Goal: Information Seeking & Learning: Learn about a topic

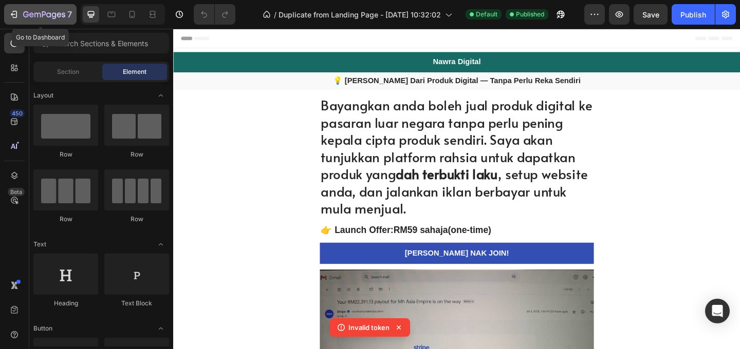
click at [43, 20] on div "7" at bounding box center [47, 14] width 49 height 12
click at [55, 16] on icon "button" at bounding box center [54, 15] width 5 height 7
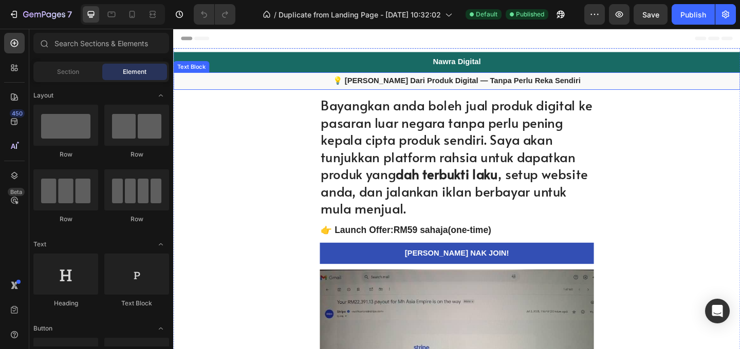
click at [527, 86] on strong "💡 [PERSON_NAME] Dari Produk Digital — Tanpa Perlu Reka Sendiri" at bounding box center [481, 85] width 269 height 9
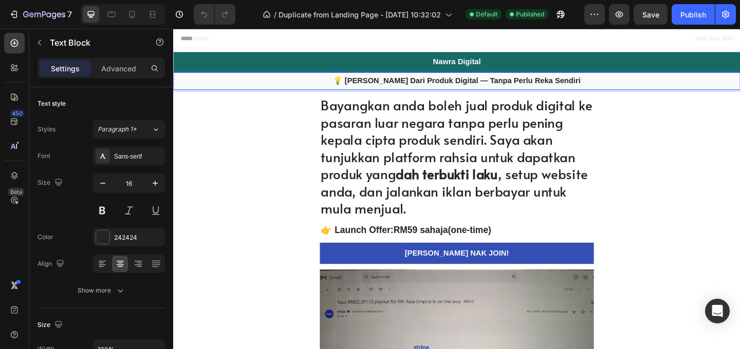
click at [527, 85] on strong "💡 [PERSON_NAME] Dari Produk Digital — Tanpa Perlu Reka Sendiri" at bounding box center [481, 85] width 269 height 9
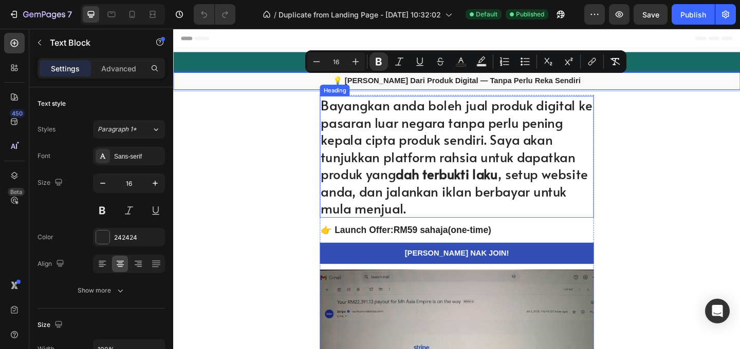
click at [485, 143] on h1 "Bayangkan anda boleh jual produk digital ke pasaran luar negara tanpa perlu pen…" at bounding box center [481, 168] width 298 height 133
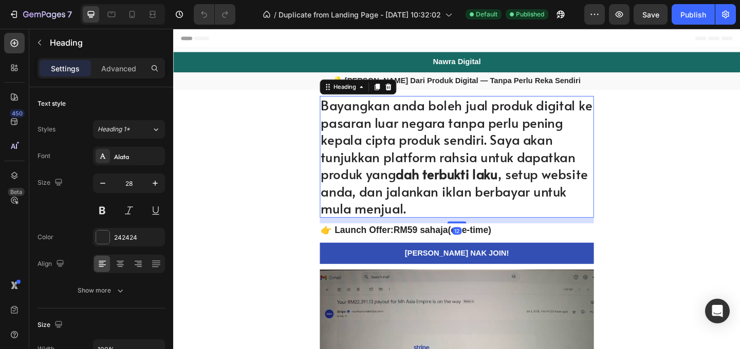
click at [472, 143] on h1 "Bayangkan anda boleh jual produk digital ke pasaran luar negara tanpa perlu pen…" at bounding box center [481, 168] width 298 height 133
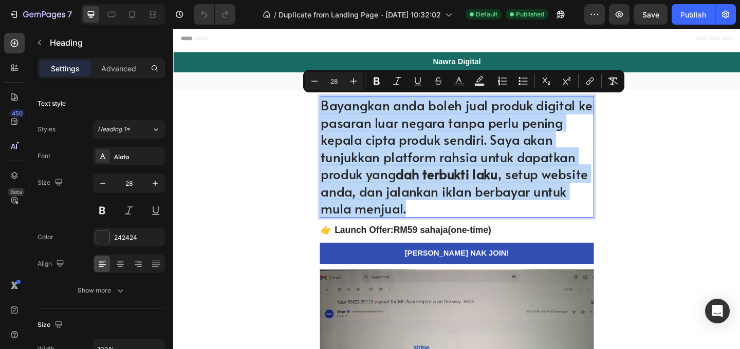
click at [493, 249] on h2 "👉 Launch Offer: RM59 sahaja (one-time)" at bounding box center [481, 247] width 298 height 15
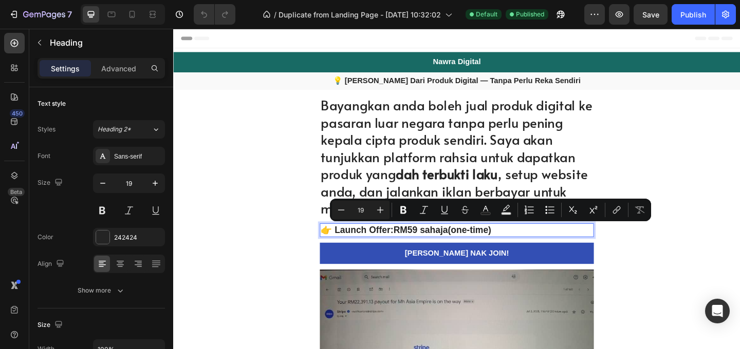
click at [489, 249] on p "👉 Launch Offer: RM59 sahaja (one-time)" at bounding box center [482, 248] width 296 height 13
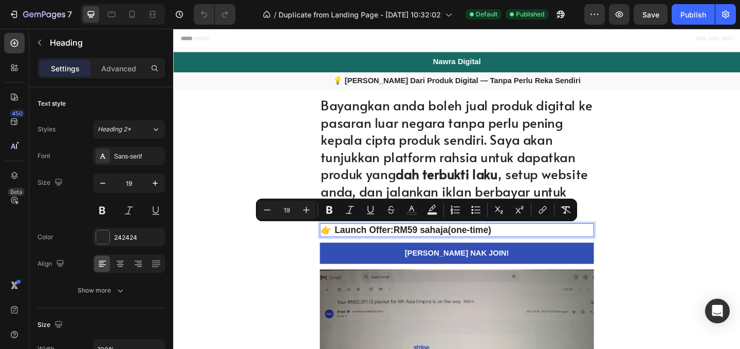
copy p "👉 Launch Offer: RM59 sahaja (one-time)"
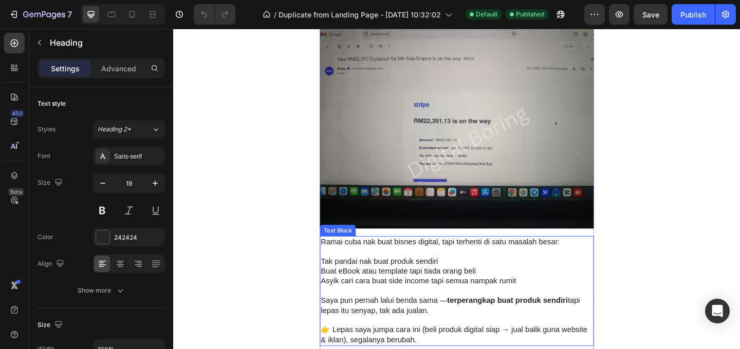
click at [502, 277] on p "Tak pandai nak buat produk sendiri" at bounding box center [482, 282] width 296 height 11
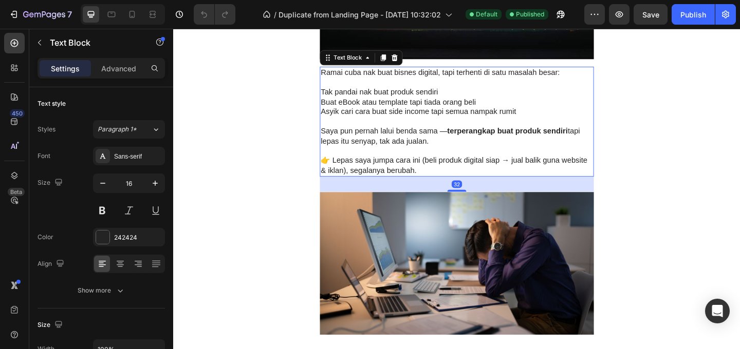
scroll to position [388, 0]
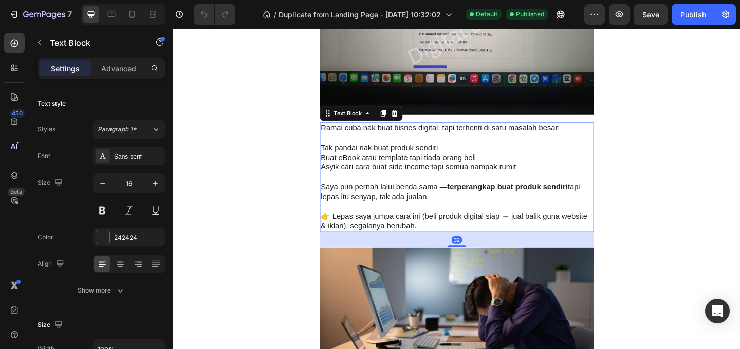
click at [470, 191] on p at bounding box center [482, 190] width 296 height 11
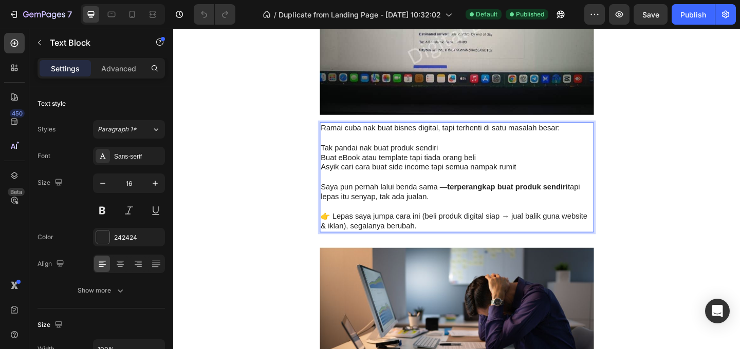
click at [471, 211] on p "Saya pun pernah lalui benda sama — terperangkap buat produk sendiri tapi lepas …" at bounding box center [482, 207] width 296 height 22
click at [472, 211] on p "Saya pun pernah lalui benda sama — terperangkap buat produk sendiri tapi lepas …" at bounding box center [482, 207] width 296 height 22
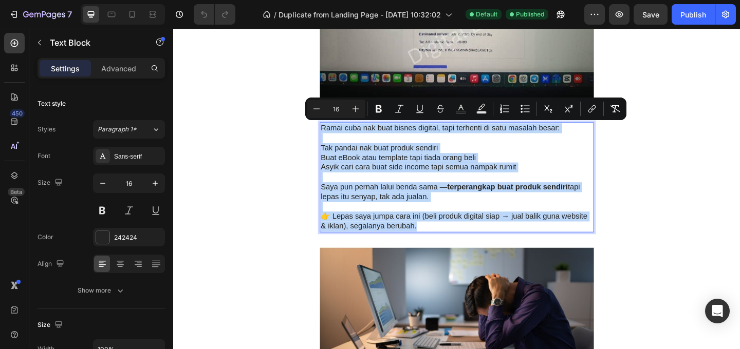
copy div "Ramai cuba nak buat bisnes digital, tapi terhenti di satu masalah besar: Tak pa…"
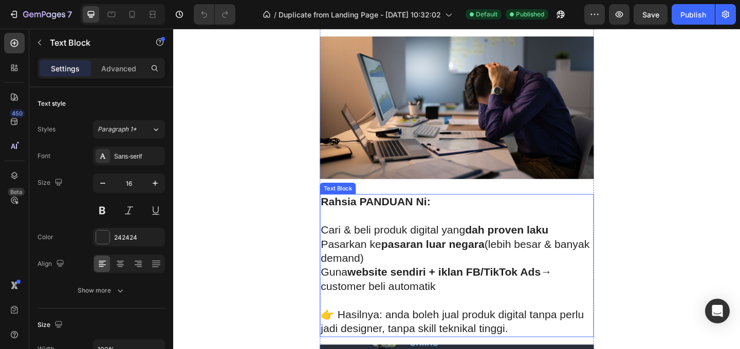
scroll to position [675, 0]
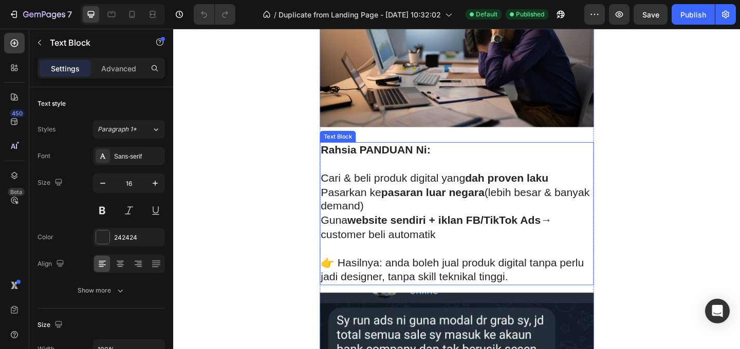
click at [492, 210] on strong "pasaran luar negara" at bounding box center [455, 206] width 113 height 13
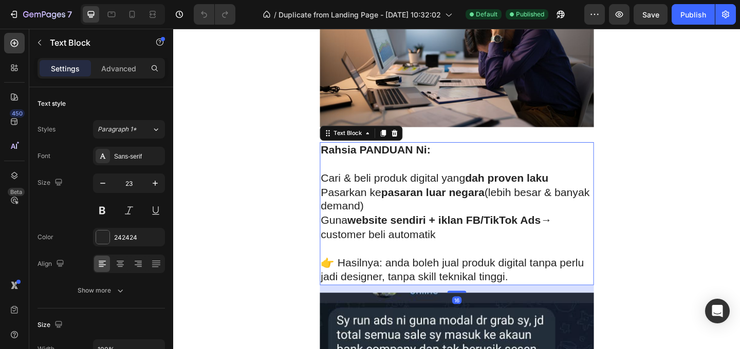
click at [480, 227] on p "Pasarkan ke pasaran luar negara (lebih besar & banyak demand)" at bounding box center [482, 214] width 296 height 31
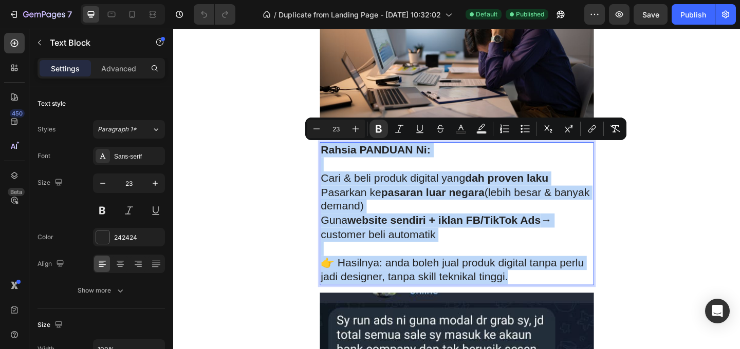
copy div "Rahsia PANDUAN Ni: Cari & beli produk digital yang dah proven laku Pasarkan ke …"
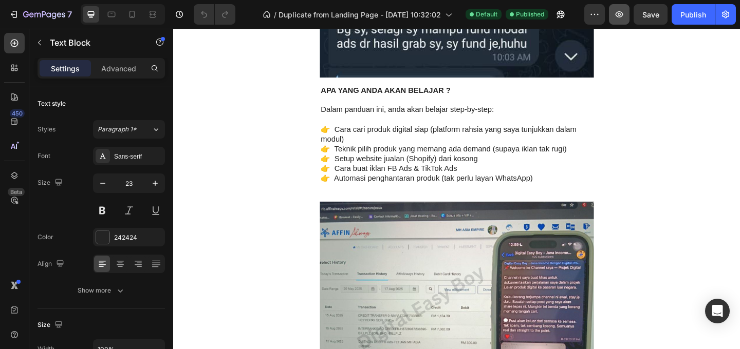
scroll to position [1428, 0]
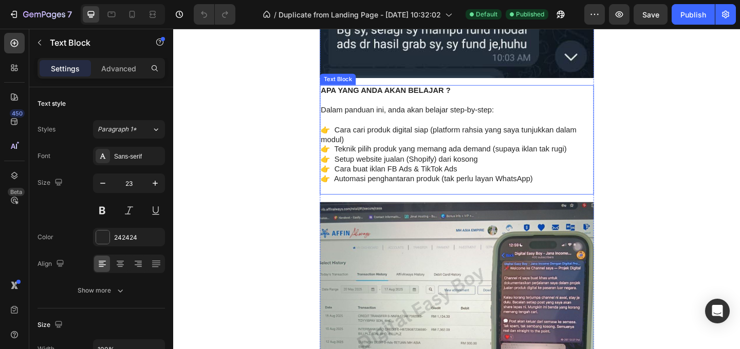
click at [482, 155] on p "👉 Teknik pilih produk yang memang ada demand (supaya iklan tak rugi)" at bounding box center [482, 160] width 296 height 11
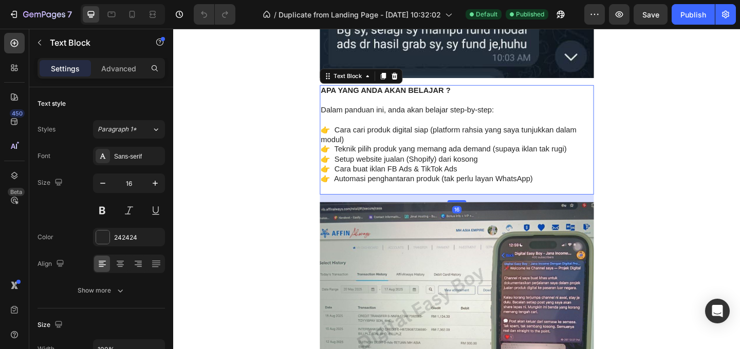
click at [480, 156] on p "👉 Teknik pilih produk yang memang ada demand (supaya iklan tak rugi)" at bounding box center [482, 160] width 296 height 11
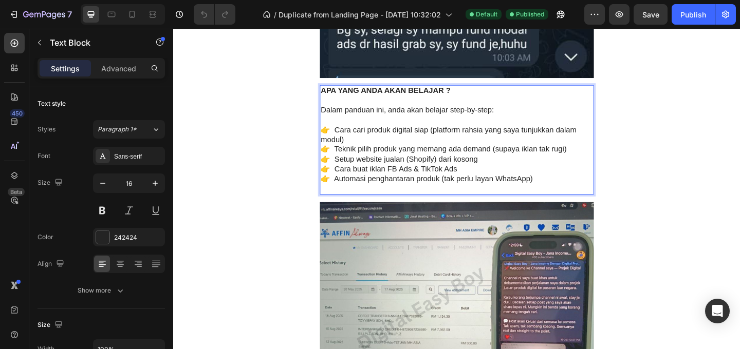
click at [479, 151] on p "👉 Cara cari produk digital siap (platform rahsia yang saya tunjukkan dalam modu…" at bounding box center [482, 145] width 296 height 22
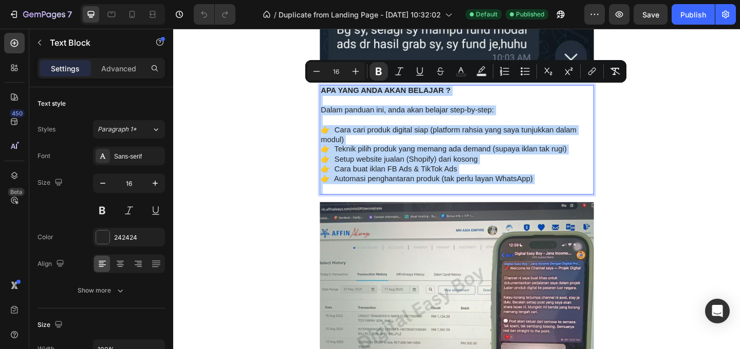
copy div "APA YANG ANDA AKAN BELAJAR ? Dalam panduan ini, anda akan belajar step-by-step:…"
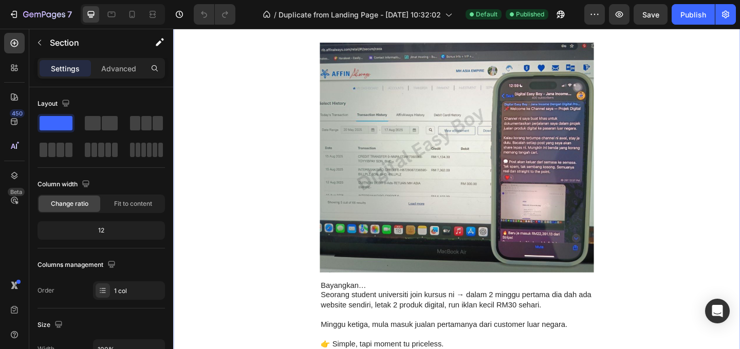
scroll to position [1805, 0]
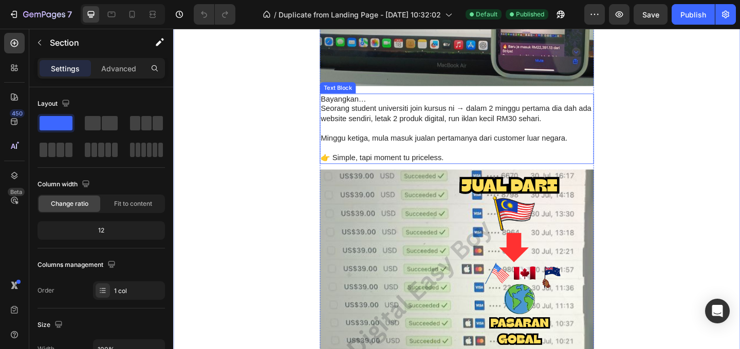
click at [570, 151] on p "Minggu ketiga, mula masuk jualan pertamanya dari customer luar negara." at bounding box center [482, 148] width 296 height 11
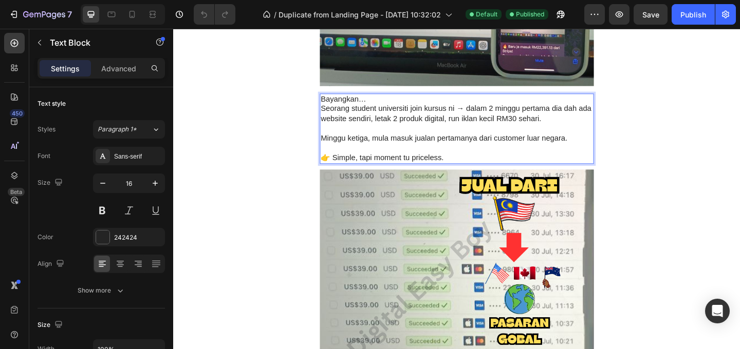
click at [516, 151] on p "Minggu ketiga, mula masuk jualan pertamanya dari customer luar negara." at bounding box center [482, 148] width 296 height 11
click at [495, 165] on p "👉 Simple, tapi moment tu priceless." at bounding box center [482, 169] width 296 height 11
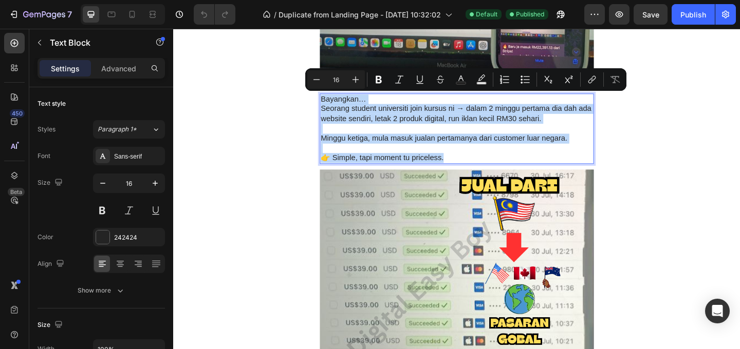
copy div "Bayangkan… Seorang student universiti join kursus ni → dalam 2 minggu pertama d…"
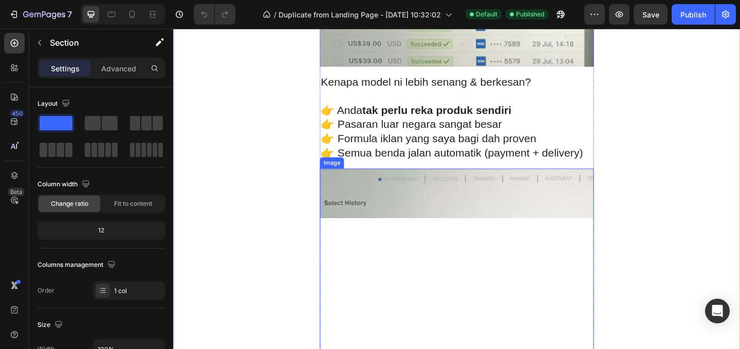
scroll to position [2125, 0]
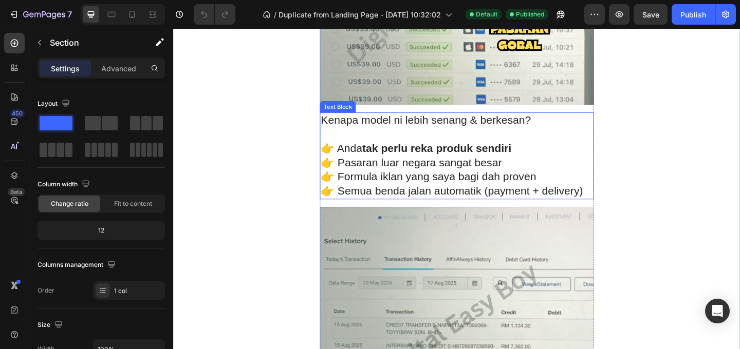
click at [531, 168] on p "👉 Pasaran luar negara sangat besar" at bounding box center [482, 174] width 296 height 15
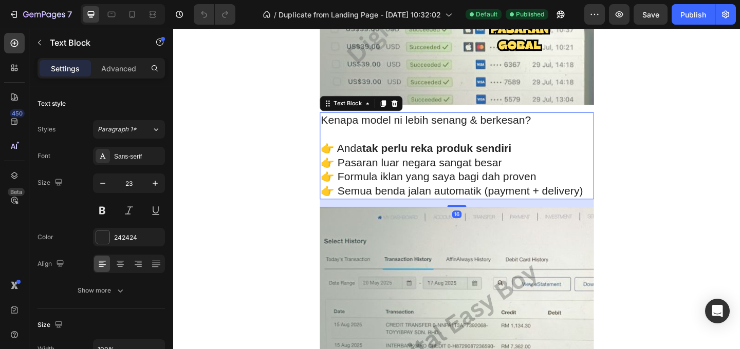
click at [520, 174] on p "👉 Pasaran luar negara sangat besar" at bounding box center [482, 174] width 296 height 15
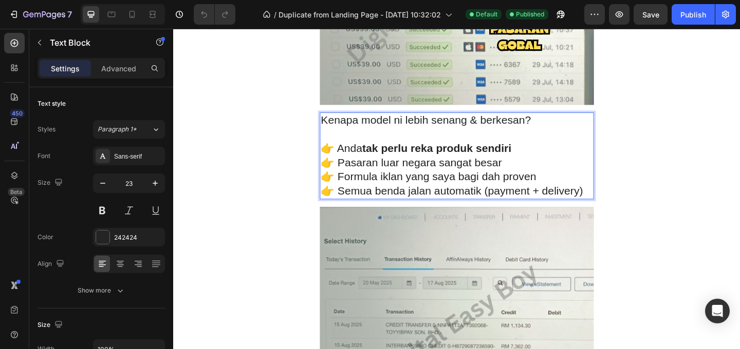
click at [541, 175] on p "👉 Pasaran luar negara sangat besar" at bounding box center [482, 174] width 296 height 15
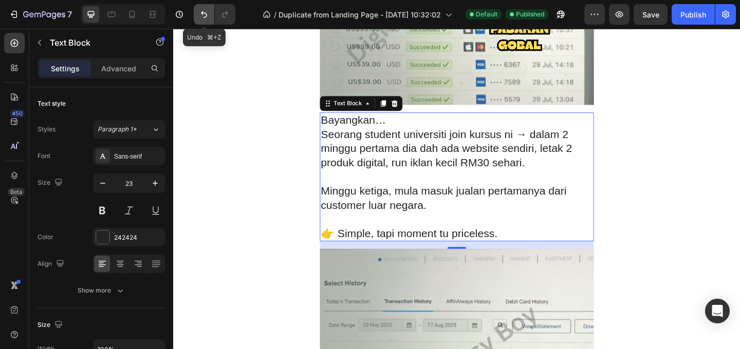
click at [199, 13] on icon "Undo/Redo" at bounding box center [204, 14] width 10 height 10
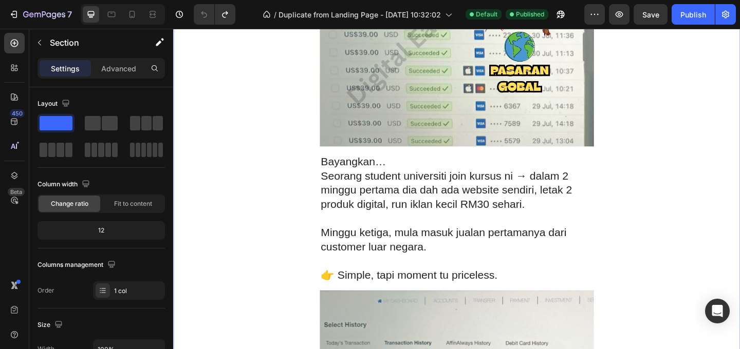
scroll to position [2080, 0]
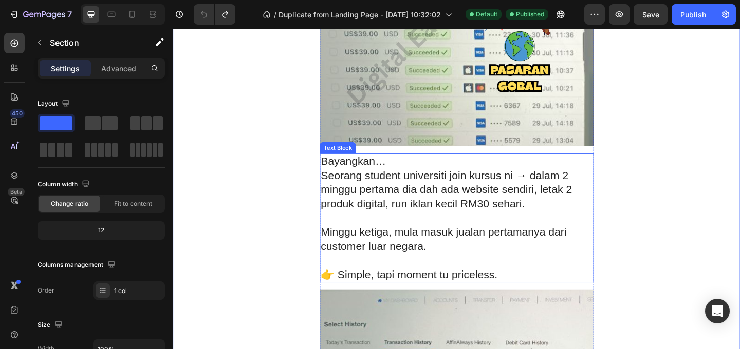
click at [532, 216] on p "Seorang student universiti join kursus ni → dalam 2 minggu pertama dia dah ada …" at bounding box center [482, 204] width 296 height 46
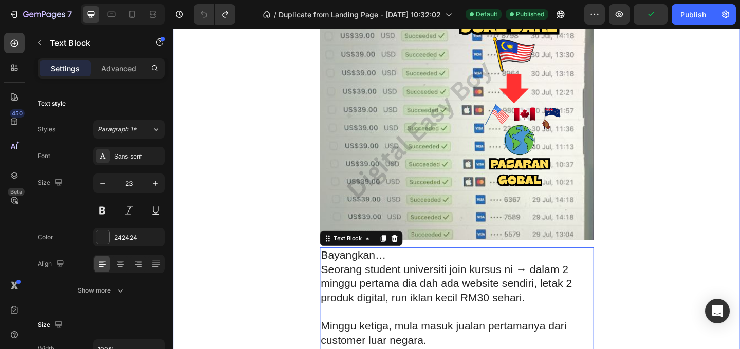
scroll to position [2163, 0]
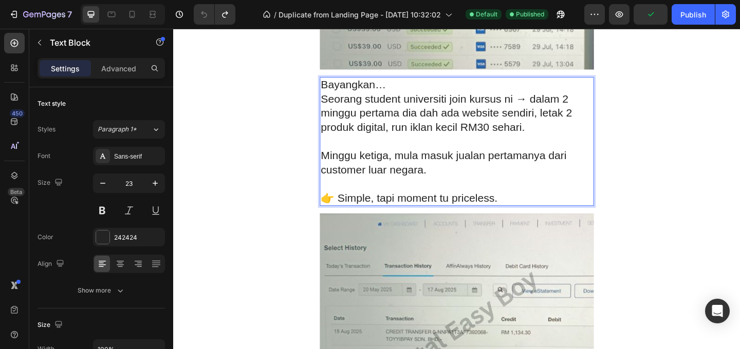
click at [542, 187] on p "Minggu ketiga, mula masuk jualan pertamanya dari customer luar negara." at bounding box center [482, 174] width 296 height 31
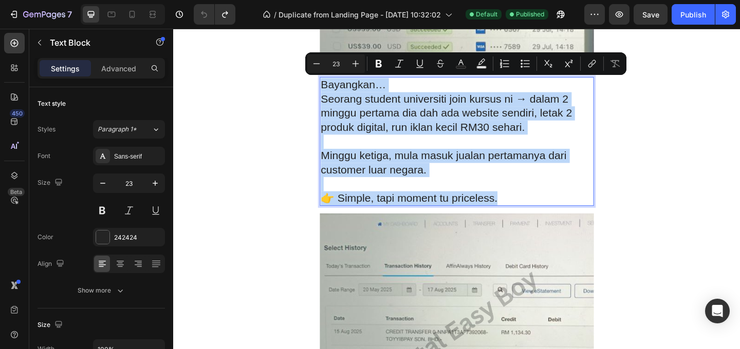
copy div "Bayangkan… Seorang student universiti join kursus ni → dalam 2 minggu pertama d…"
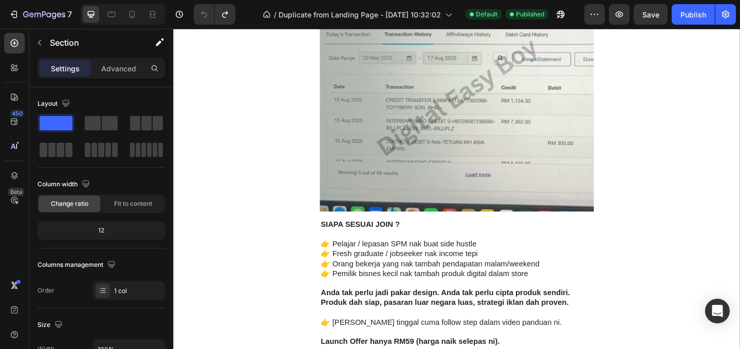
scroll to position [2468, 0]
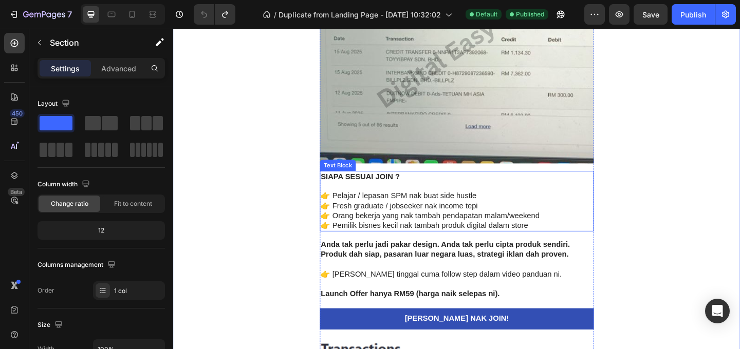
click at [559, 214] on p "👉 Pelajar / lepasan SPM nak buat side hustle" at bounding box center [482, 211] width 296 height 11
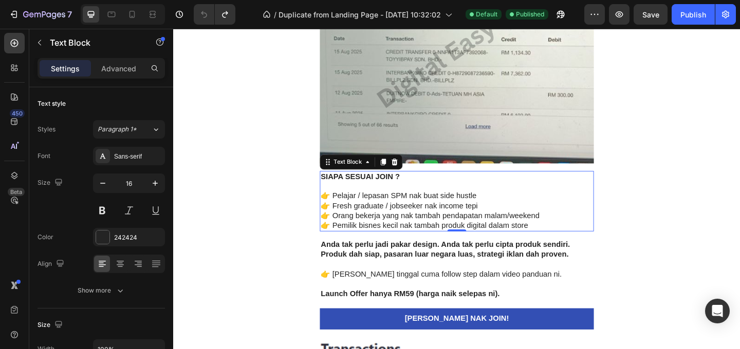
click at [540, 219] on p "👉 Fresh graduate / jobseeker nak income tepi" at bounding box center [482, 221] width 296 height 11
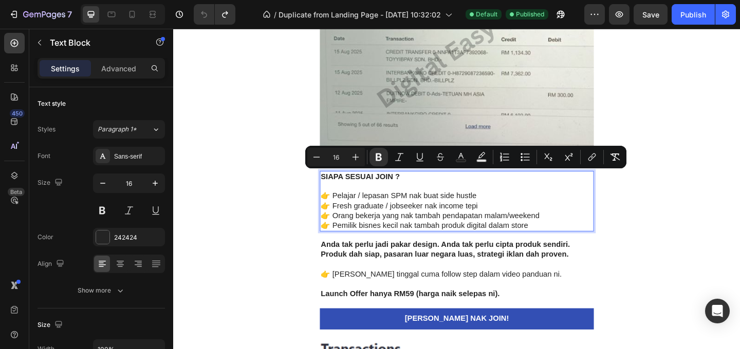
copy div "SIAPA SESUAI JOIN ? 👉 Pelajar / lepasan SPM nak buat side hustle 👉 Fresh gradua…"
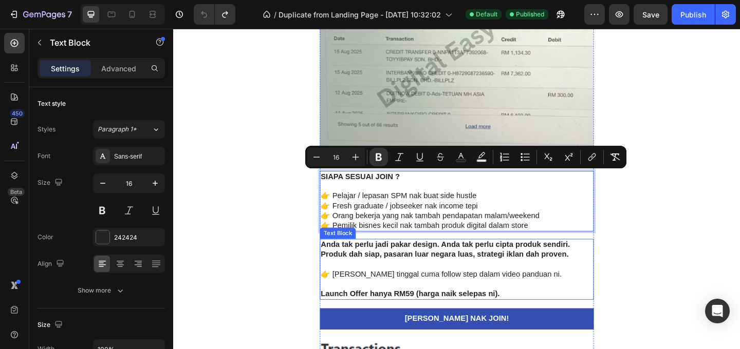
click at [539, 296] on p "👉 [PERSON_NAME] tinggal cuma follow step dalam video panduan ni." at bounding box center [482, 296] width 296 height 11
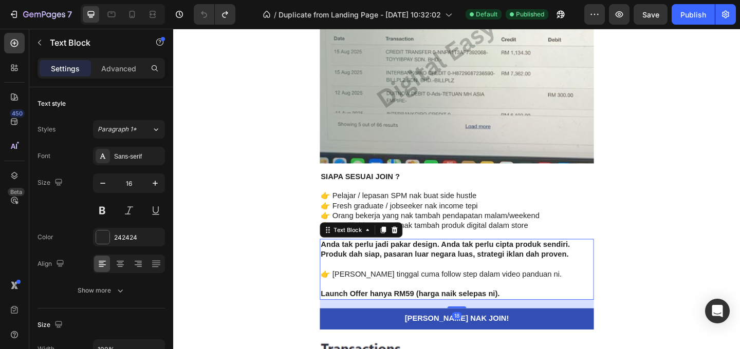
click at [539, 294] on p "👉 [PERSON_NAME] tinggal cuma follow step dalam video panduan ni." at bounding box center [482, 296] width 296 height 11
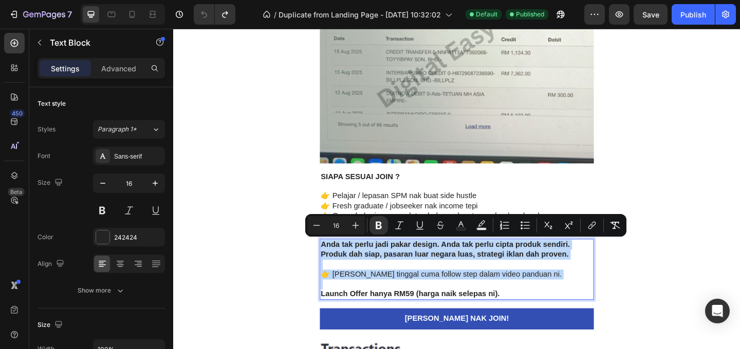
copy div "Anda tak perlu jadi pakar design. Anda tak perlu cipta produk sendiri. Produk d…"
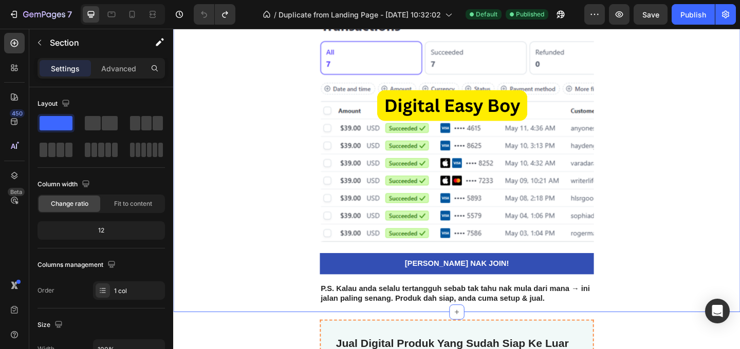
scroll to position [2867, 0]
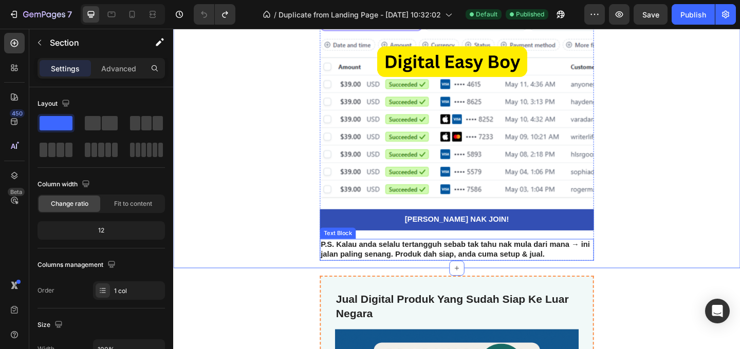
click at [565, 273] on strong "P.S. Kalau anda selalu tertangguh sebab tak tahu nak mula dari mana → ini jalan…" at bounding box center [480, 269] width 293 height 20
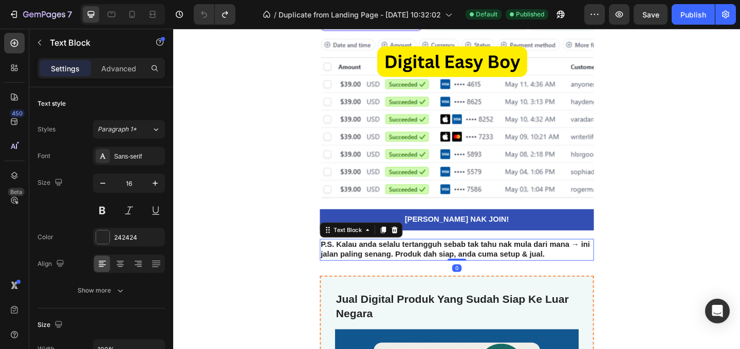
click at [565, 272] on strong "P.S. Kalau anda selalu tertangguh sebab tak tahu nak mula dari mana → ini jalan…" at bounding box center [480, 269] width 293 height 20
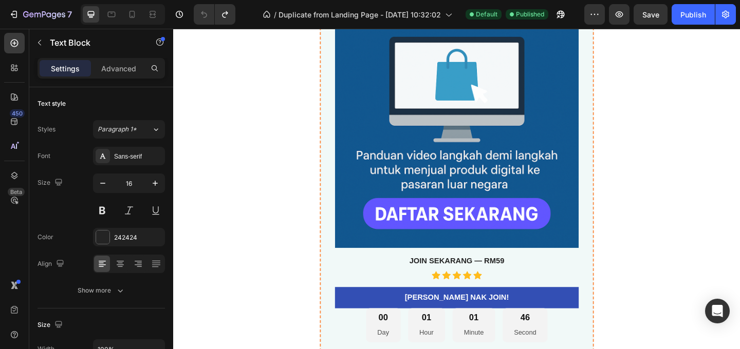
scroll to position [3490, 0]
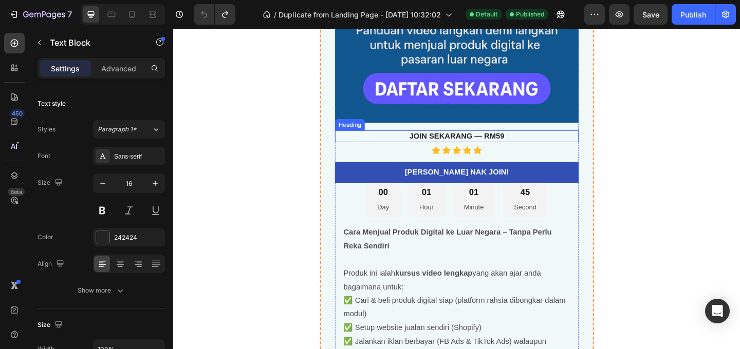
click at [523, 146] on strong "JOIN SEKARANG — RM59" at bounding box center [481, 145] width 103 height 9
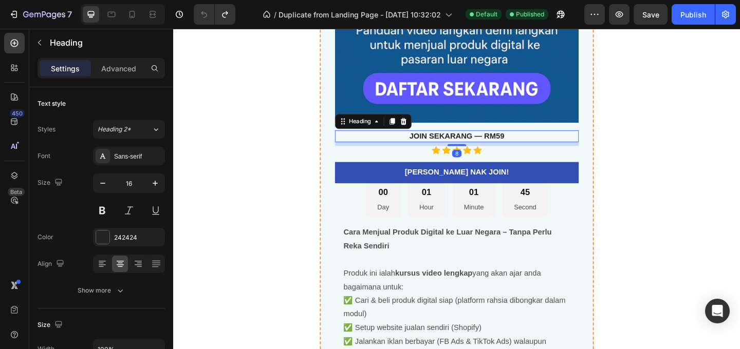
click at [519, 146] on strong "JOIN SEKARANG — RM59" at bounding box center [481, 145] width 103 height 9
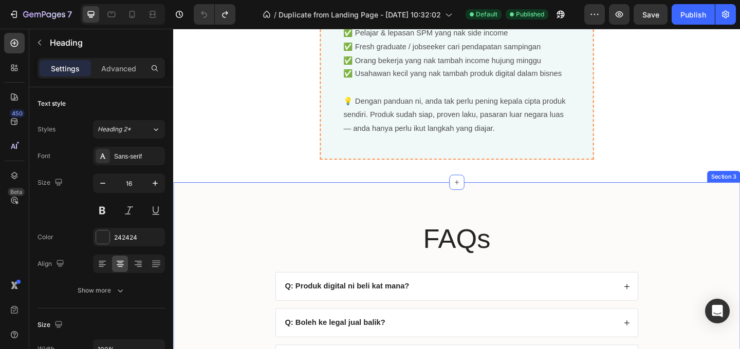
scroll to position [4049, 0]
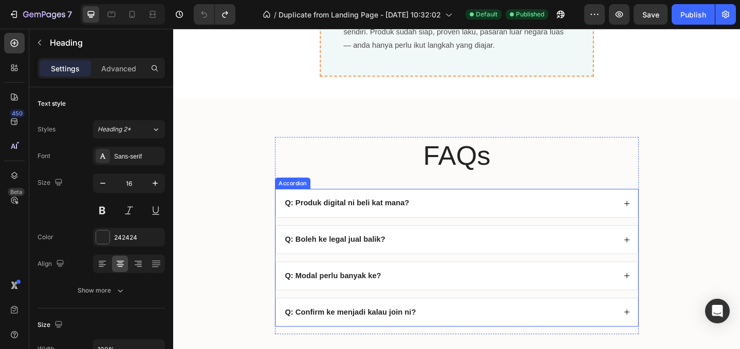
click at [420, 224] on div "Q: Produk digital ni beli kat mana?" at bounding box center [362, 219] width 138 height 14
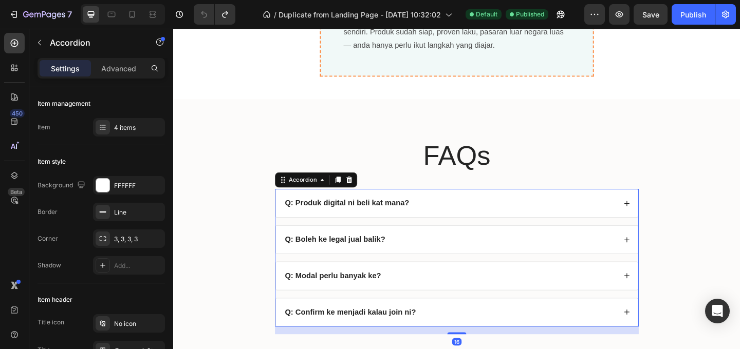
click at [416, 220] on strong "Q: Produk digital ni beli kat mana?" at bounding box center [361, 218] width 135 height 9
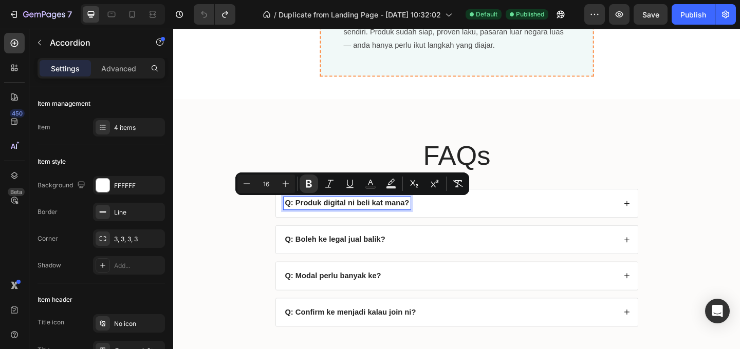
click at [530, 230] on div "Q: Produk digital ni beli kat mana?" at bounding box center [482, 218] width 394 height 30
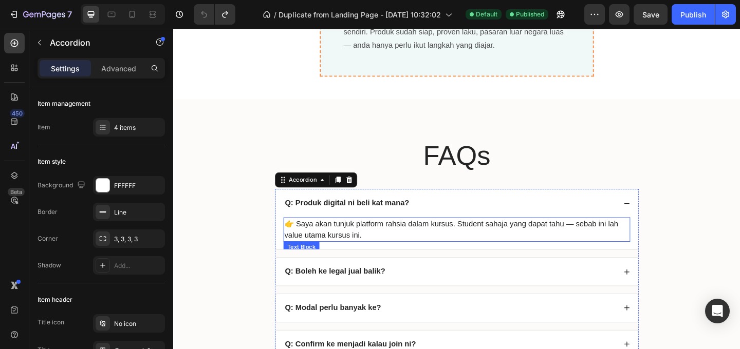
click at [507, 243] on p "👉 Saya akan tunjuk platform rahsia dalam kursus. Student sahaja yang dapat tahu…" at bounding box center [481, 247] width 375 height 25
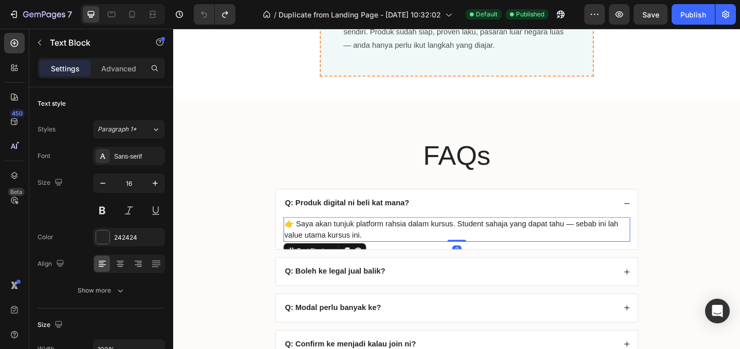
click at [474, 248] on p "👉 Saya akan tunjuk platform rahsia dalam kursus. Student sahaja yang dapat tahu…" at bounding box center [481, 247] width 375 height 25
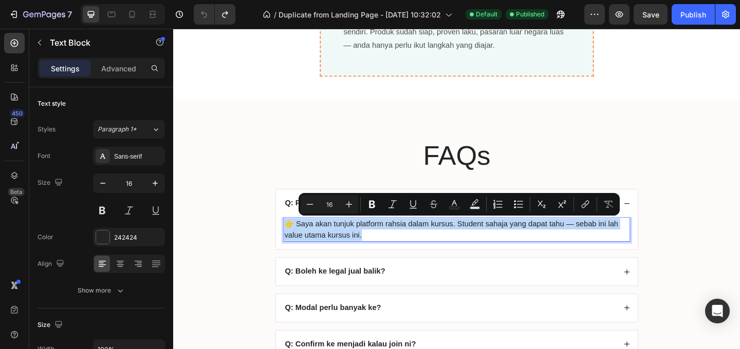
copy p "👉 Saya akan tunjuk platform rahsia dalam kursus. Student sahaja yang dapat tahu…"
click at [372, 294] on strong "Q: Boleh ke legal jual balik?" at bounding box center [348, 292] width 109 height 9
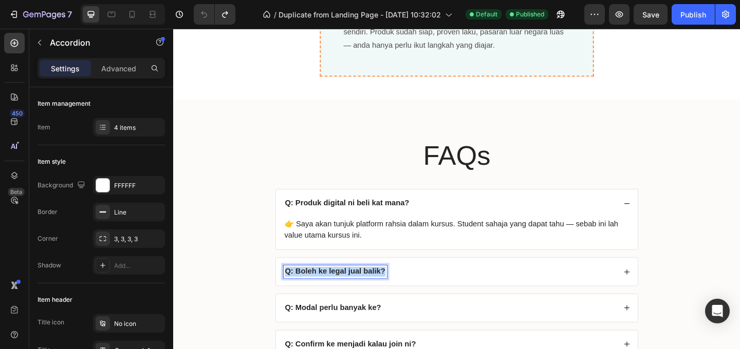
click at [372, 294] on strong "Q: Boleh ke legal jual balik?" at bounding box center [348, 292] width 109 height 9
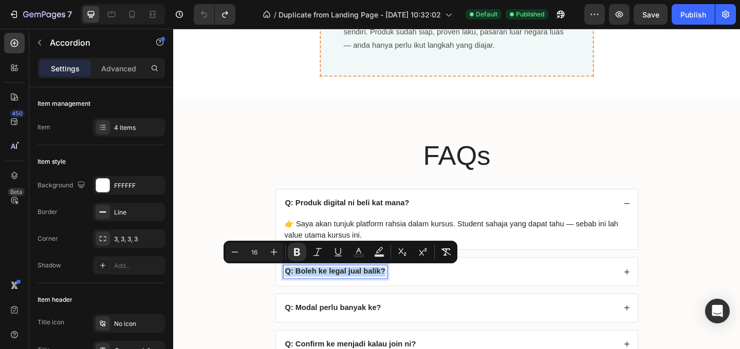
click at [452, 290] on div "Q: Boleh ke legal jual balik?" at bounding box center [474, 293] width 362 height 14
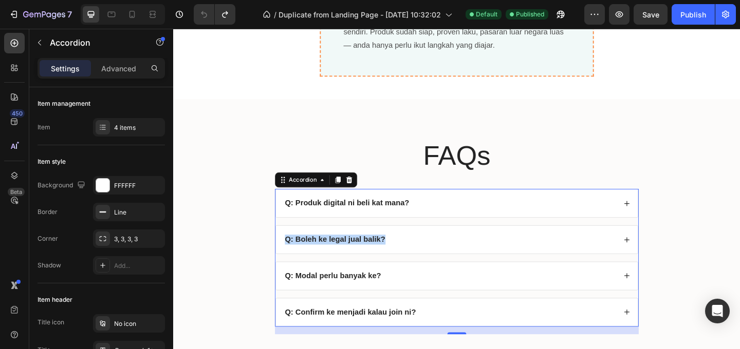
click at [447, 261] on div "Q: Boleh ke legal jual balik?" at bounding box center [474, 258] width 362 height 14
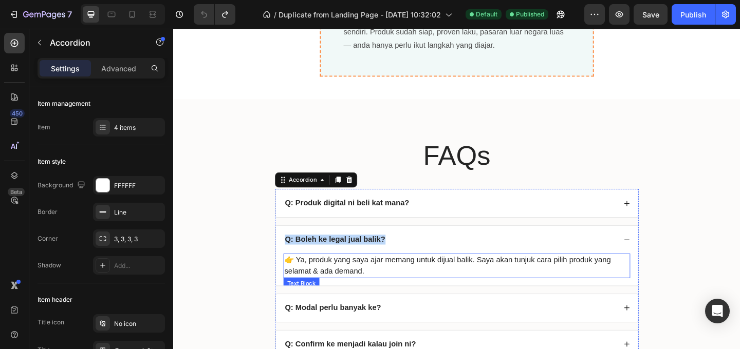
click at [413, 279] on p "👉 Ya, produk yang saya ajar memang untuk dijual balik. Saya akan tunjuk cara pi…" at bounding box center [481, 286] width 375 height 25
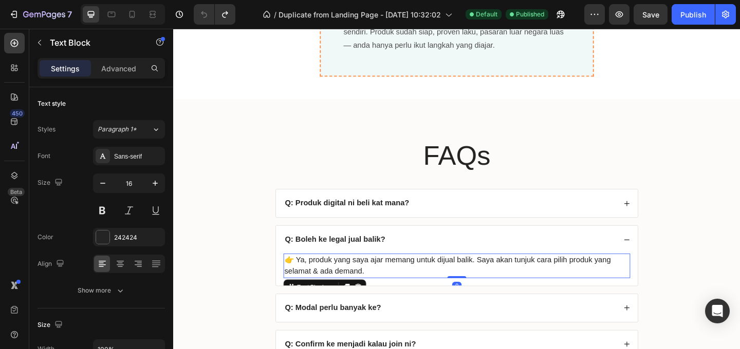
click at [401, 288] on p "👉 Ya, produk yang saya ajar memang untuk dijual balik. Saya akan tunjuk cara pi…" at bounding box center [481, 286] width 375 height 25
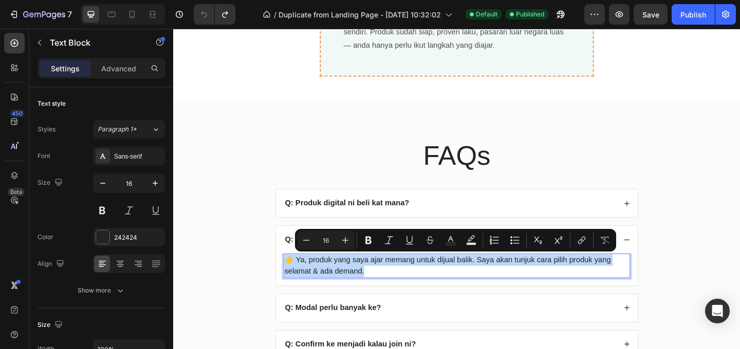
copy p "👉 Ya, produk yang saya ajar memang untuk dijual balik. Saya akan tunjuk cara pi…"
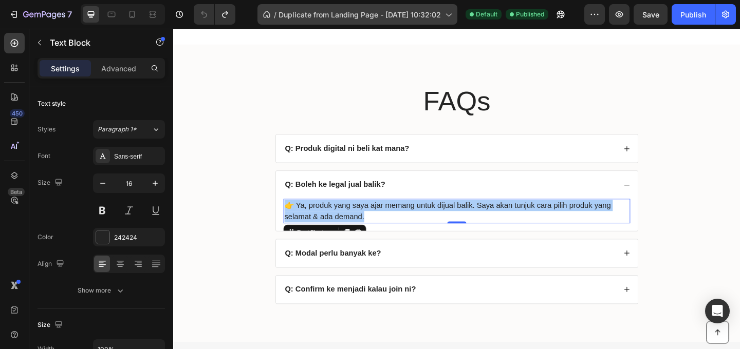
scroll to position [4136, 0]
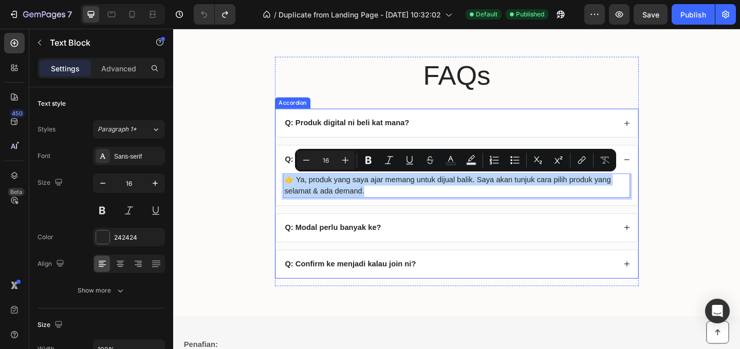
click at [377, 245] on strong "Q: Modal perlu banyak ke?" at bounding box center [346, 244] width 105 height 9
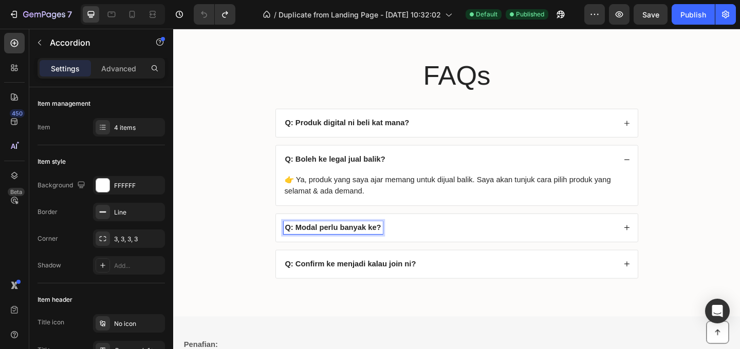
click at [375, 246] on strong "Q: Modal perlu banyak ke?" at bounding box center [346, 244] width 105 height 9
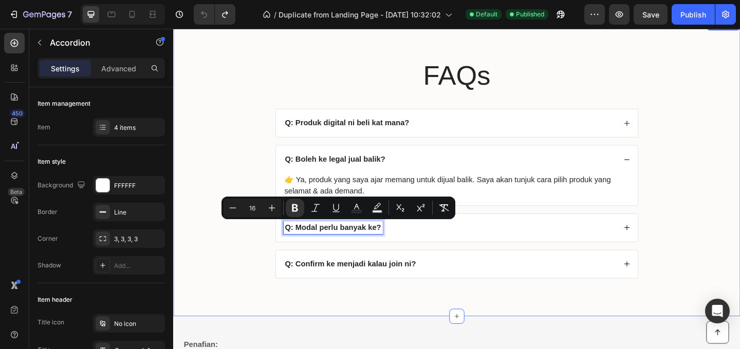
click at [700, 242] on div "FAQs Heading Q: Produk digital ni beli kat mana? Q: Boleh ke legal jual balik? …" at bounding box center [481, 187] width 596 height 257
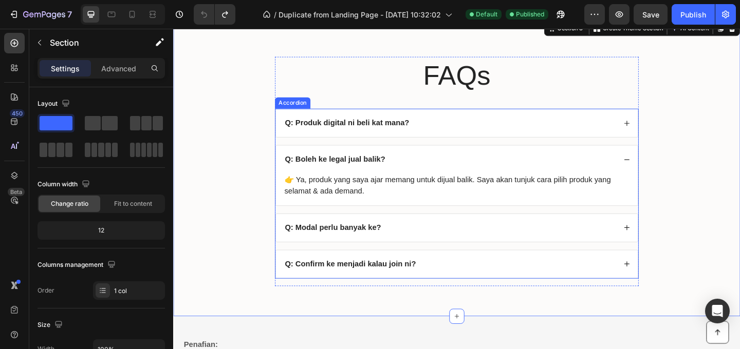
click at [639, 243] on div "Q: Modal perlu banyak ke?" at bounding box center [474, 245] width 362 height 14
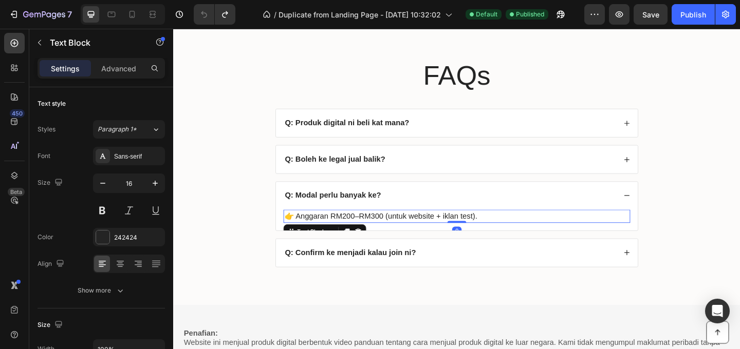
click at [434, 226] on div "👉 Anggaran RM200–RM300 (untuk website + iklan test)." at bounding box center [481, 233] width 377 height 14
click at [432, 232] on p "👉 Anggaran RM200–RM300 (untuk website + iklan test)." at bounding box center [481, 233] width 375 height 12
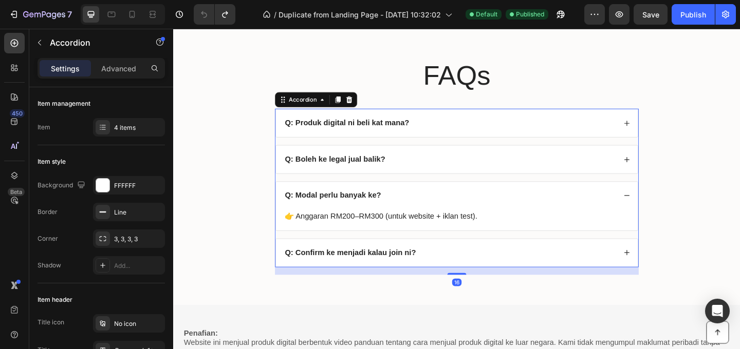
click at [390, 274] on strong "Q: Confirm ke menjadi kalau join ni?" at bounding box center [365, 272] width 142 height 9
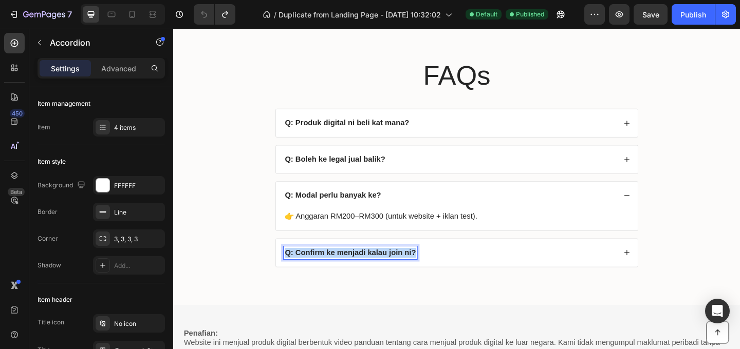
click at [389, 273] on strong "Q: Confirm ke menjadi kalau join ni?" at bounding box center [365, 272] width 142 height 9
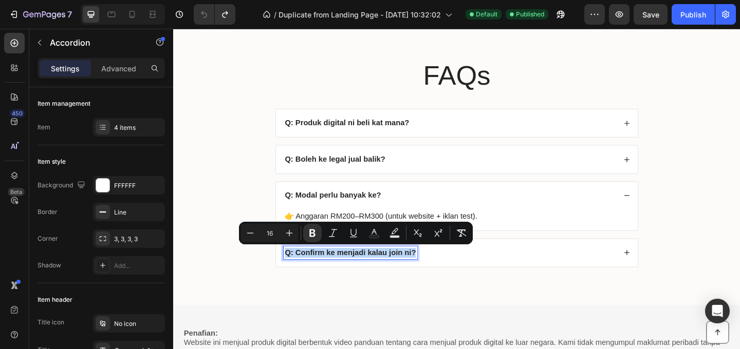
click at [487, 274] on div "Q: Confirm ke menjadi kalau join ni?" at bounding box center [474, 273] width 362 height 14
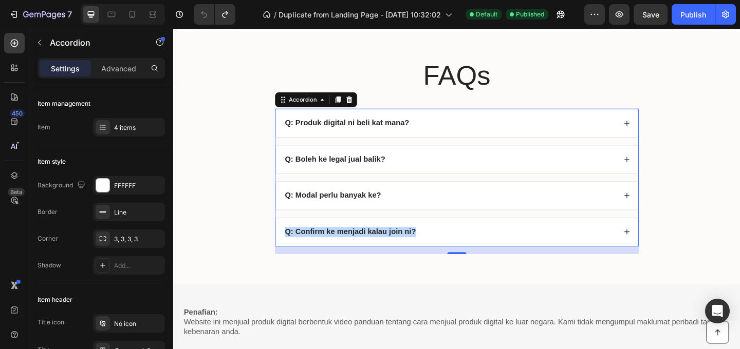
click at [468, 245] on div "Q: Confirm ke menjadi kalau join ni?" at bounding box center [474, 250] width 362 height 14
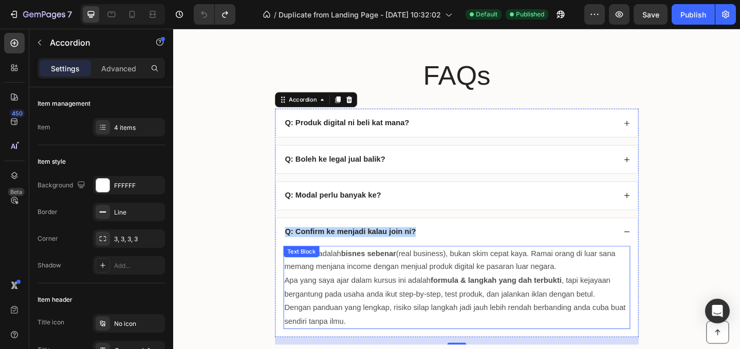
click at [432, 280] on p "👉 Ya, ini adalah bisnes sebenar (real business), bukan skim cepat kaya. Ramai o…" at bounding box center [481, 281] width 375 height 30
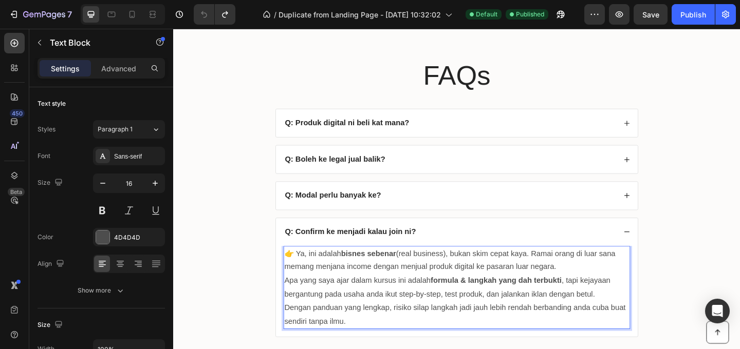
click at [412, 295] on p "Apa yang saya ajar dalam kursus ini adalah formula & langkah yang dah terbukti …" at bounding box center [481, 310] width 375 height 30
click at [416, 291] on p "👉 Ya, ini adalah bisnes sebenar (real business), bukan skim cepat kaya. Ramai o…" at bounding box center [481, 281] width 375 height 30
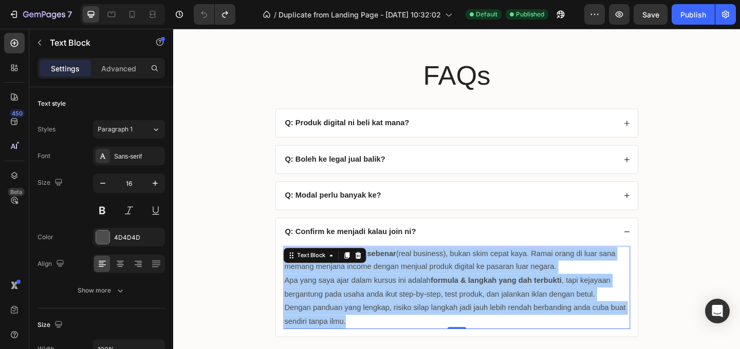
scroll to position [4344, 0]
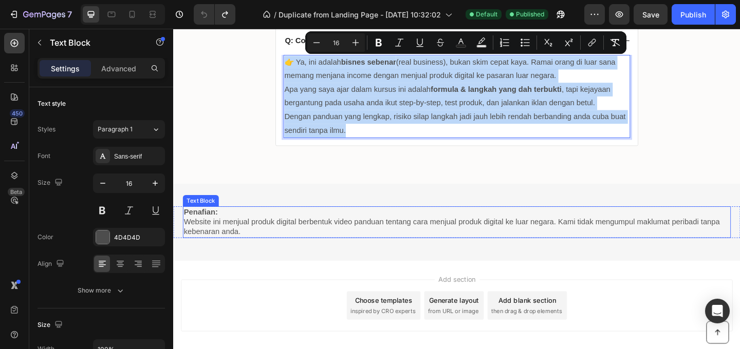
click at [492, 253] on p "Website ini menjual produk digital berbentuk video panduan tentang cara menjual…" at bounding box center [481, 245] width 594 height 22
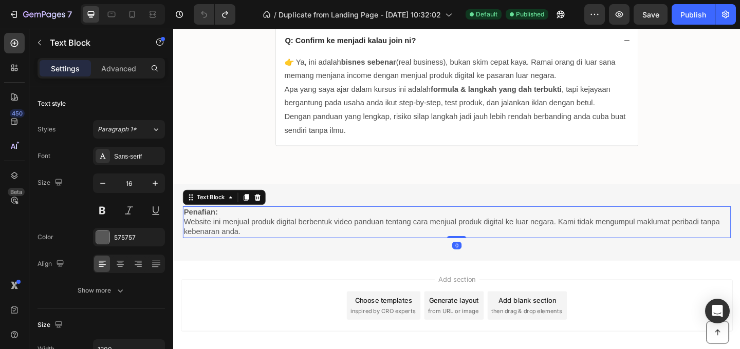
click at [489, 242] on p "Website ini menjual produk digital berbentuk video panduan tentang cara menjual…" at bounding box center [481, 245] width 594 height 22
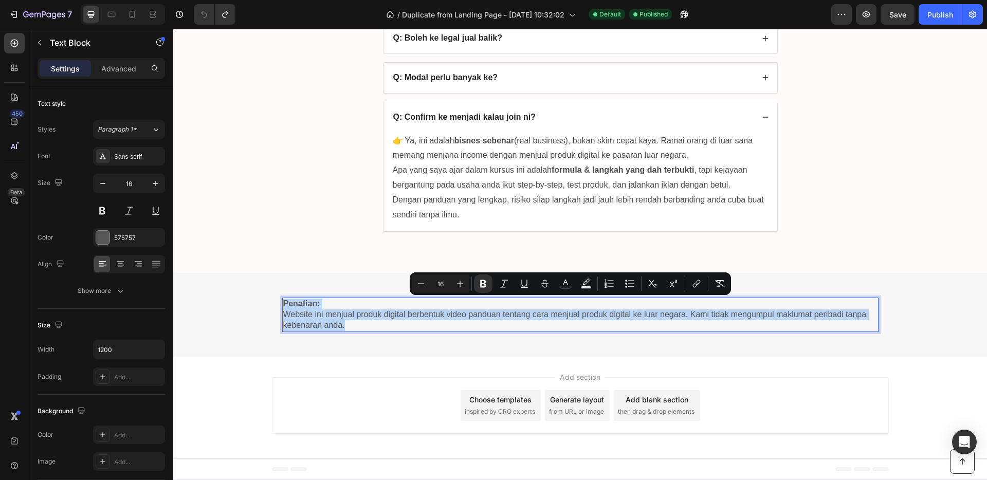
scroll to position [4269, 0]
